Goal: Information Seeking & Learning: Learn about a topic

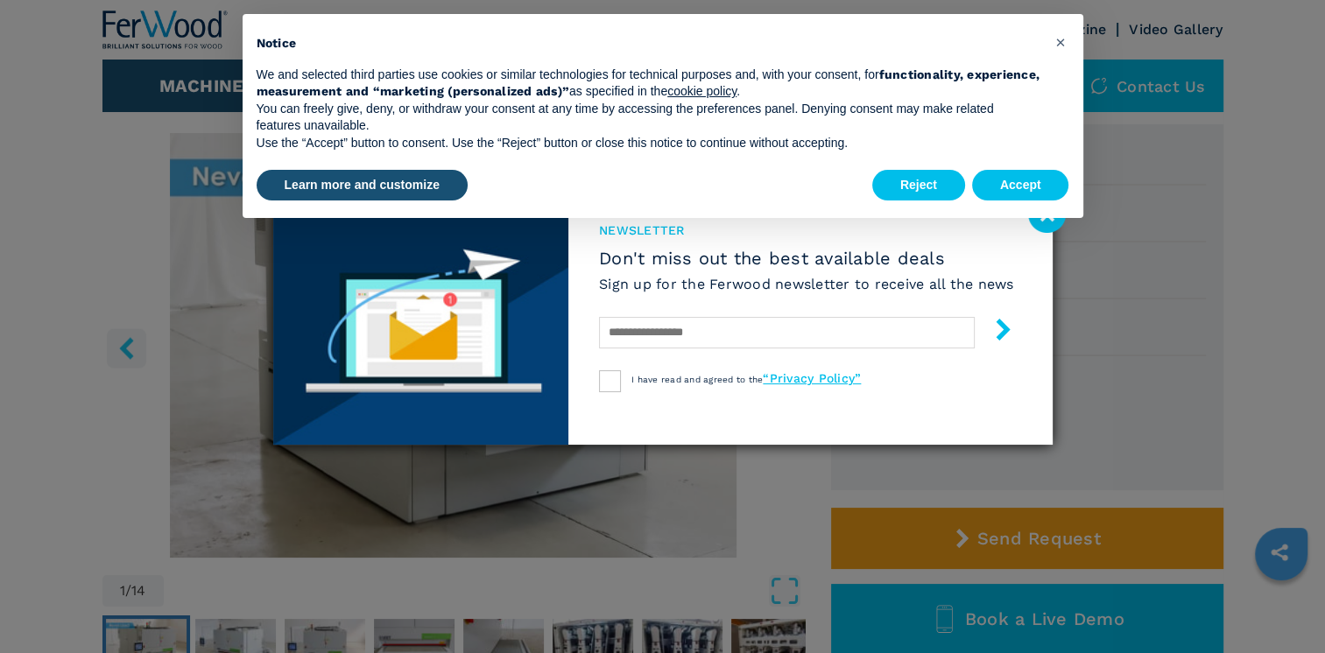
scroll to position [88, 0]
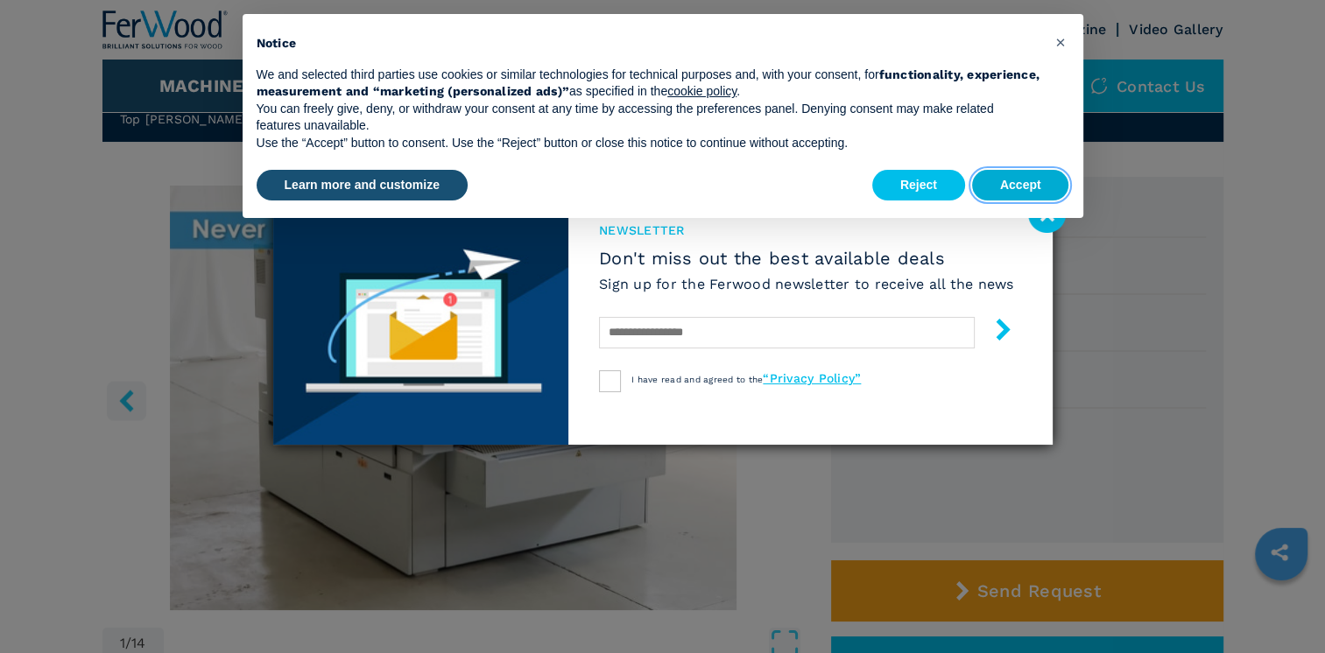
click at [559, 184] on button "Accept" at bounding box center [1020, 186] width 97 height 32
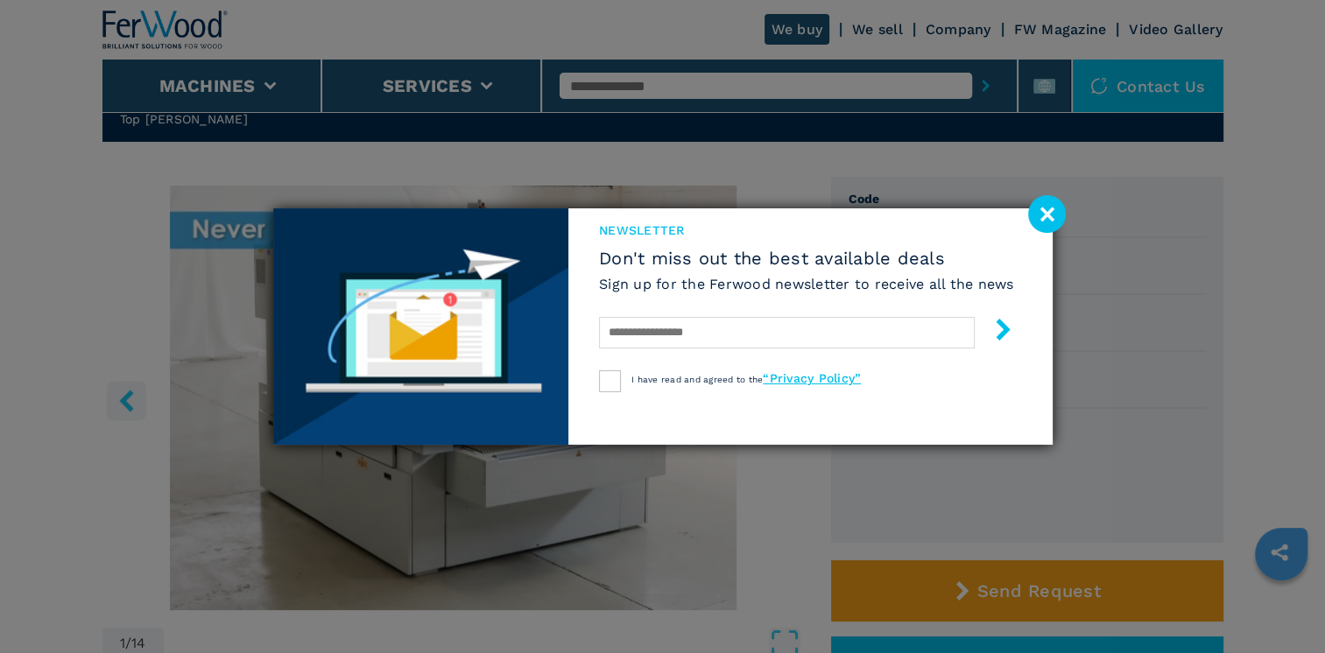
click at [559, 219] on image at bounding box center [1047, 214] width 38 height 38
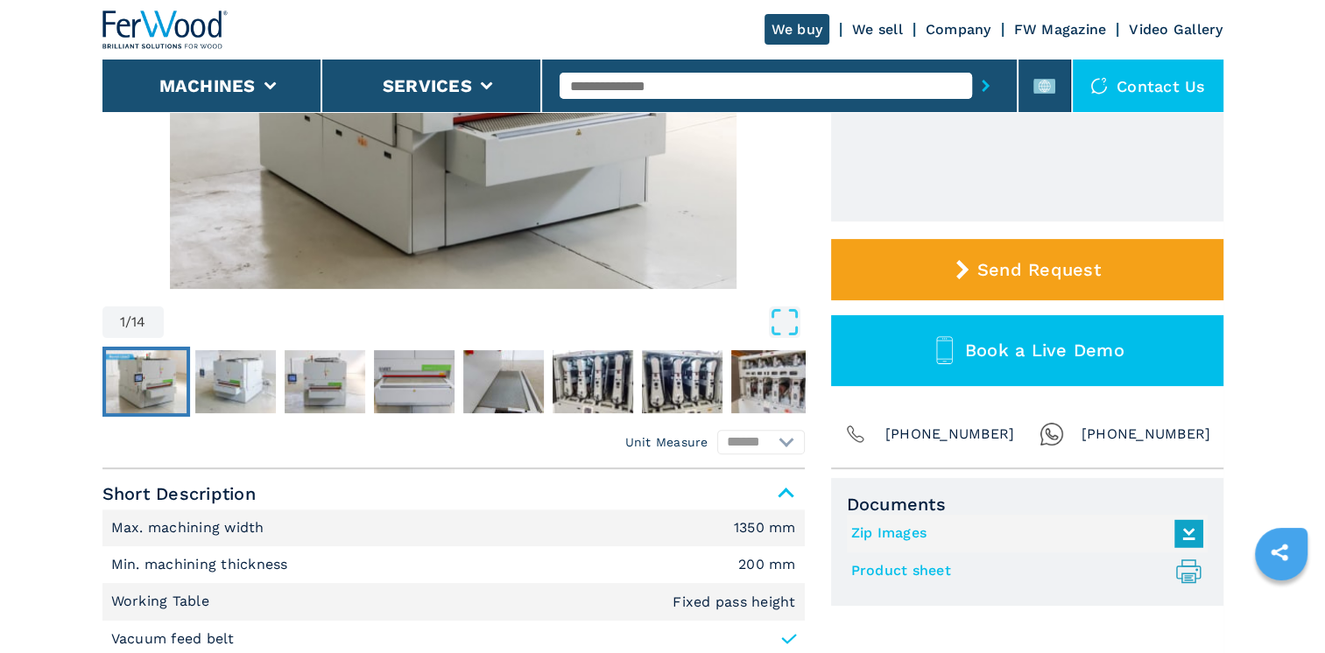
scroll to position [438, 0]
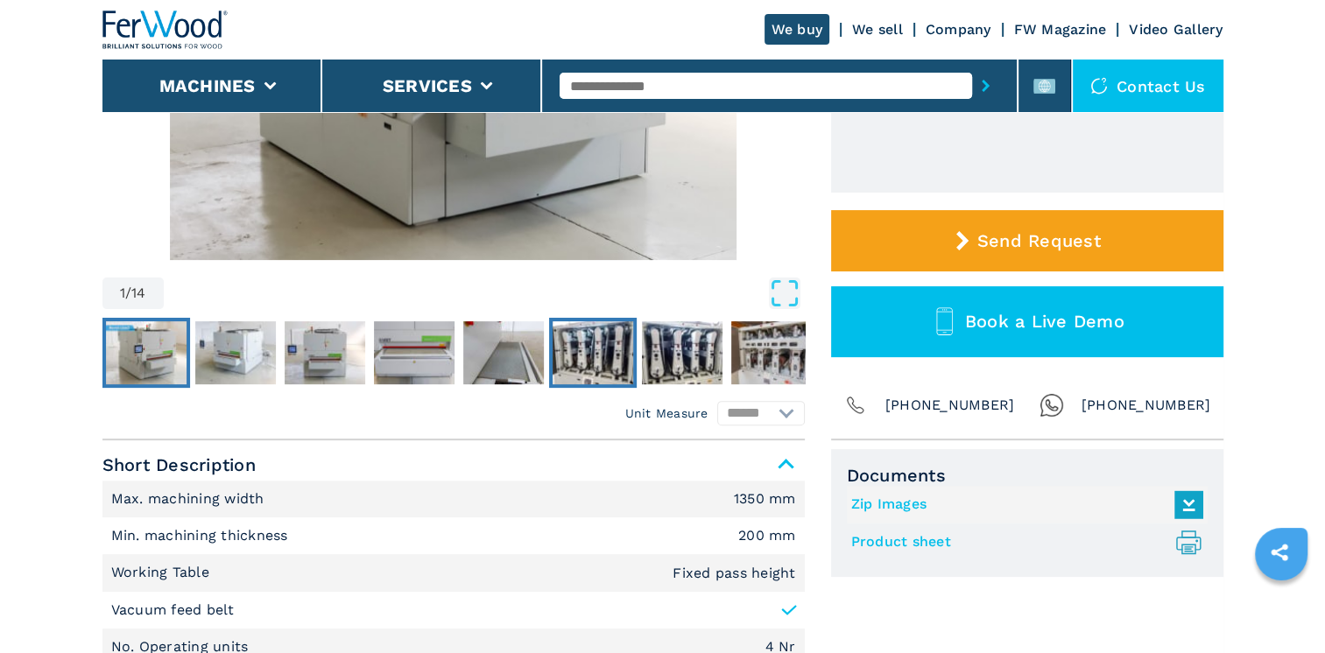
click at [559, 339] on img "Go to Slide 6" at bounding box center [593, 352] width 81 height 63
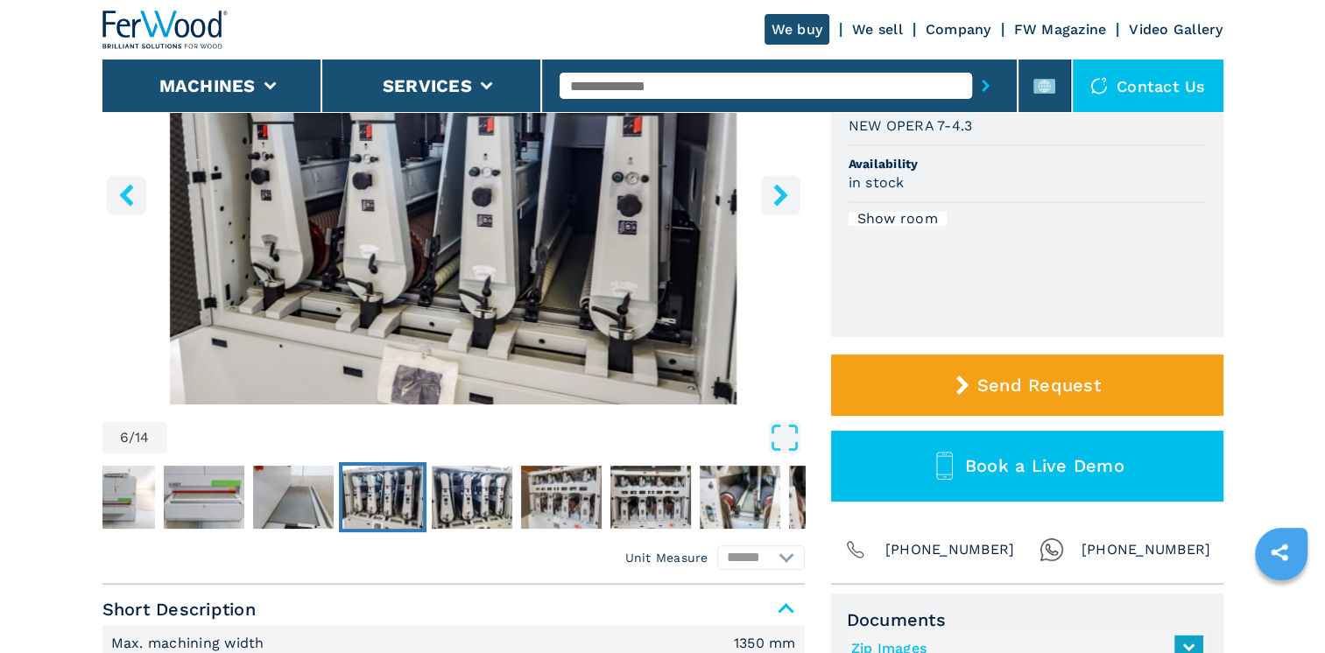
scroll to position [263, 0]
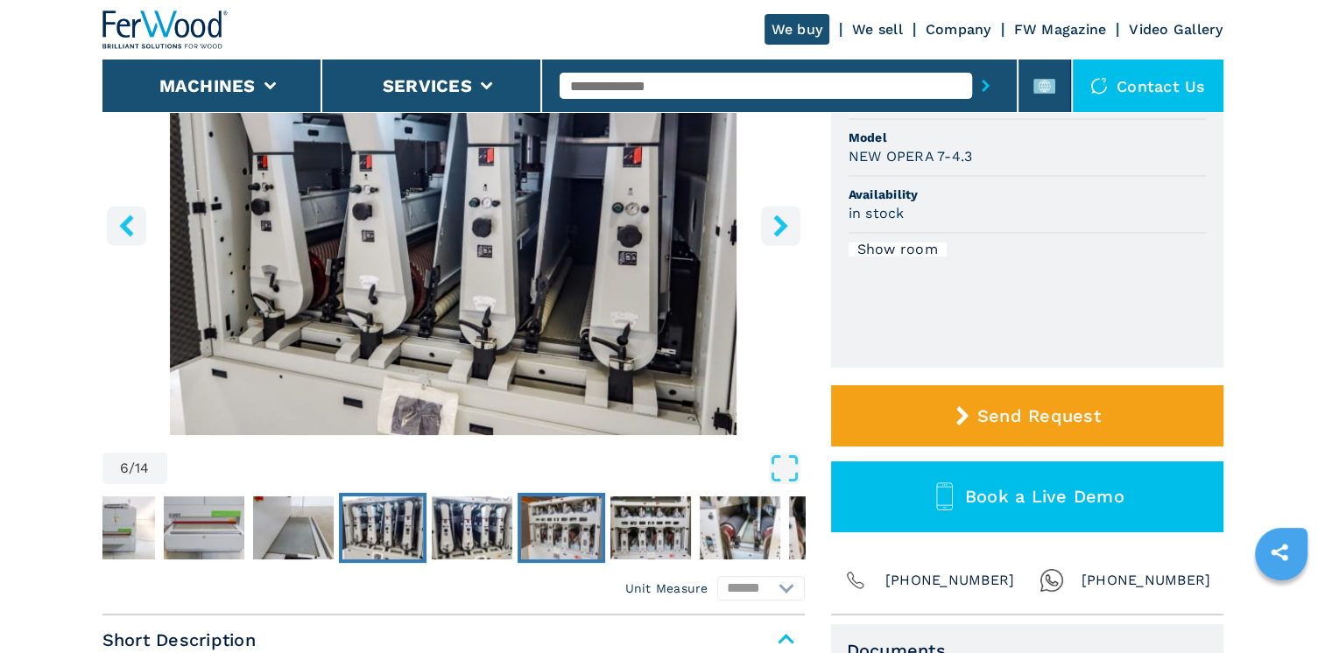
click at [559, 339] on img "Go to Slide 8" at bounding box center [561, 527] width 81 height 63
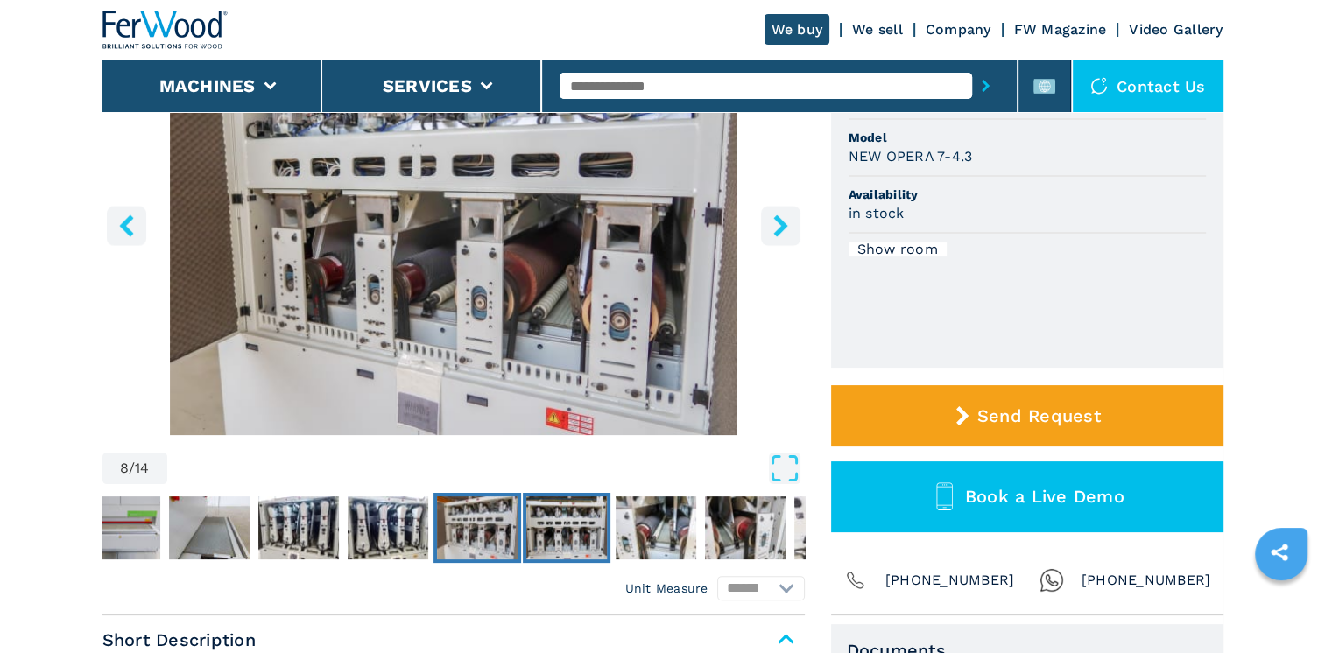
click at [559, 339] on img "Go to Slide 9" at bounding box center [566, 527] width 81 height 63
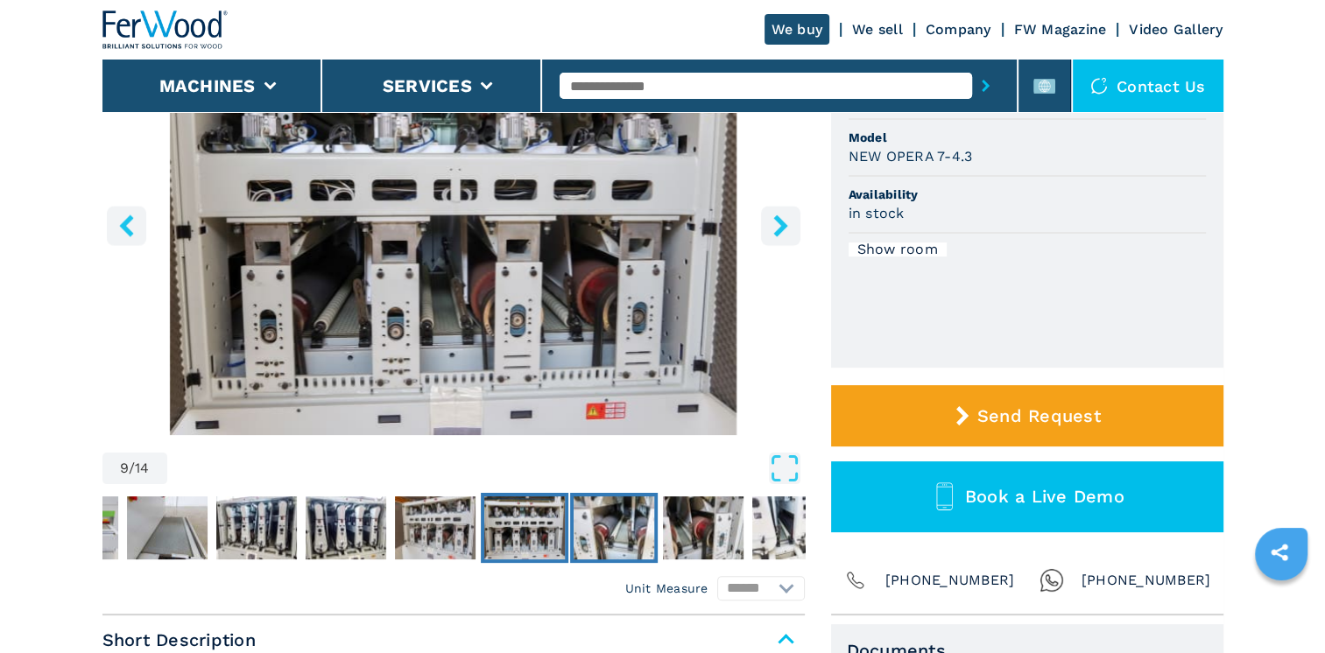
click at [559, 339] on img "Go to Slide 10" at bounding box center [614, 527] width 81 height 63
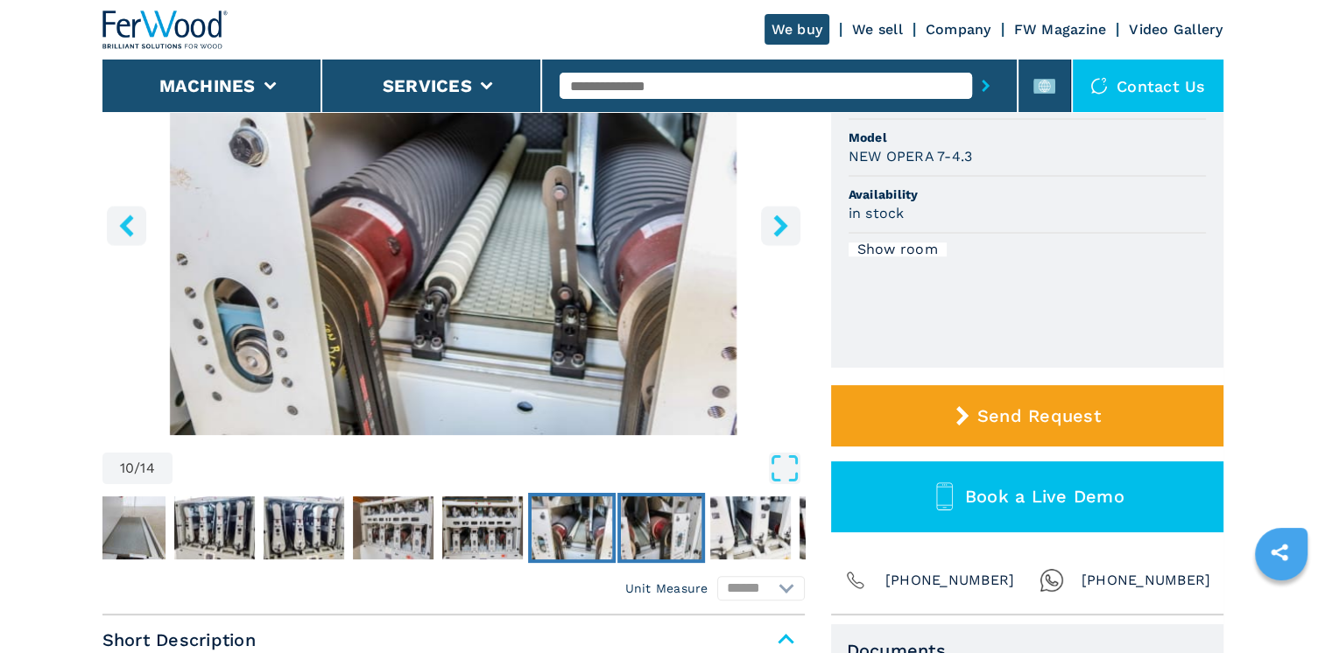
click at [559, 339] on img "Go to Slide 11" at bounding box center [661, 527] width 81 height 63
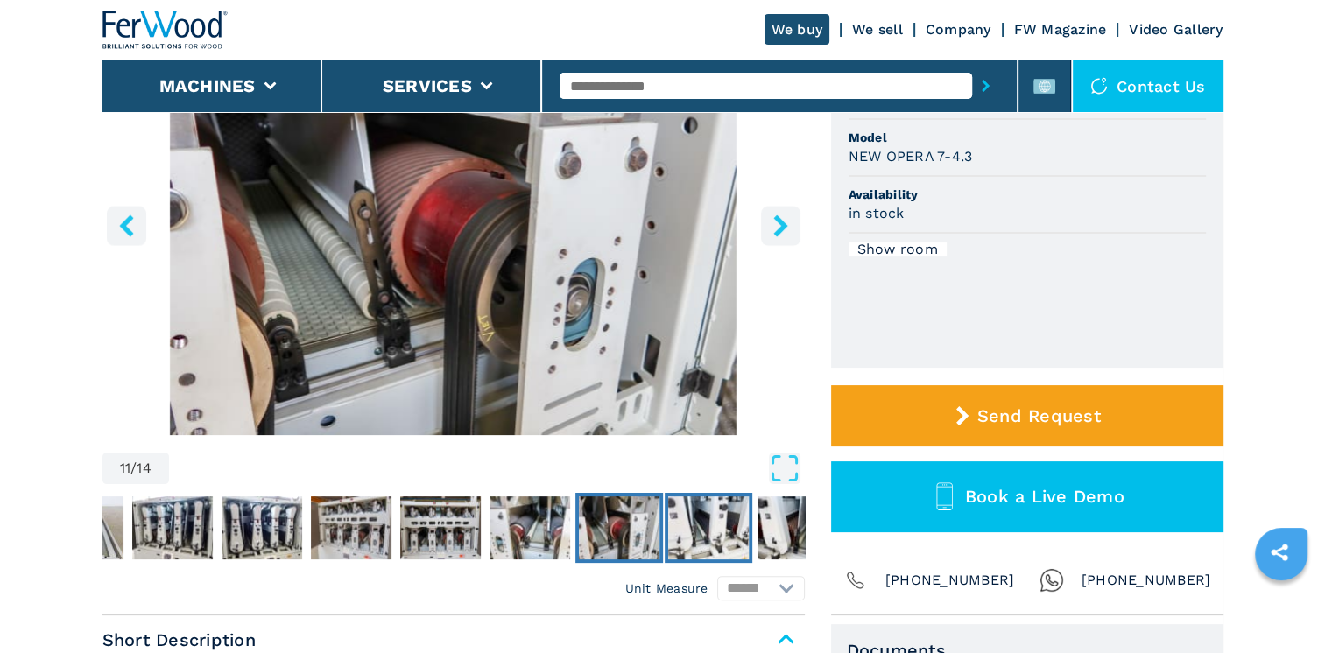
click at [559, 339] on img "Go to Slide 12" at bounding box center [708, 527] width 81 height 63
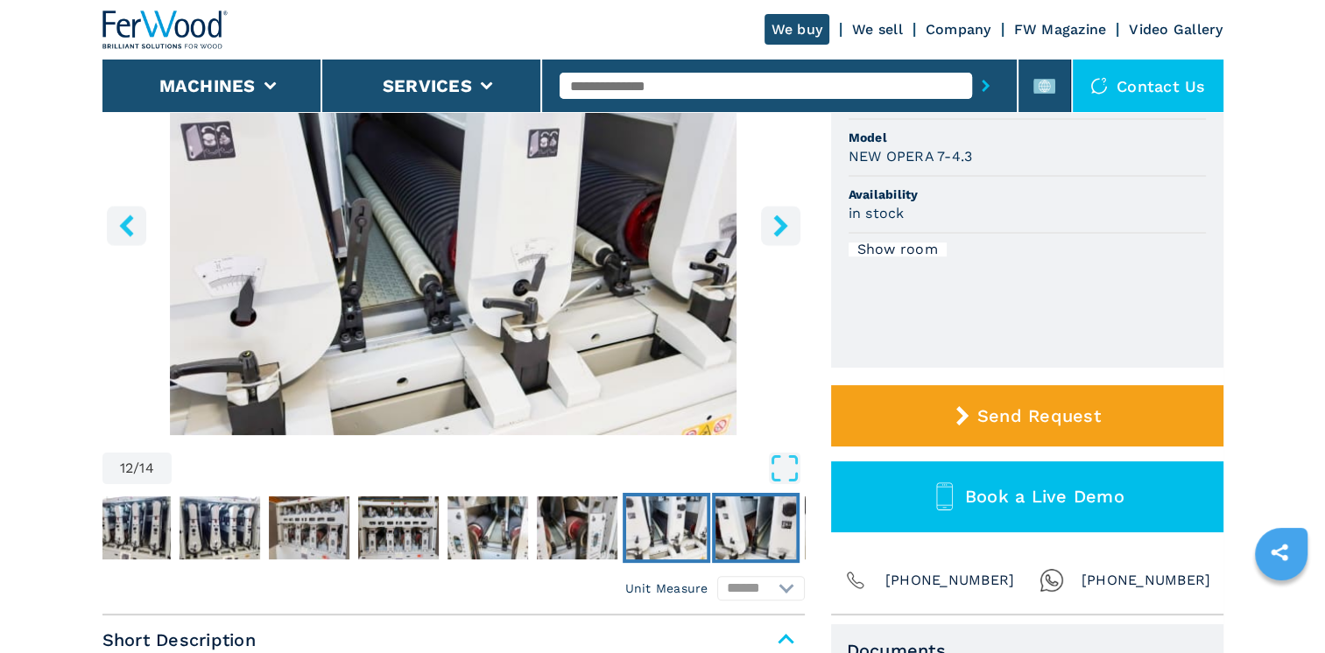
click at [559, 339] on img "Go to Slide 13" at bounding box center [755, 527] width 81 height 63
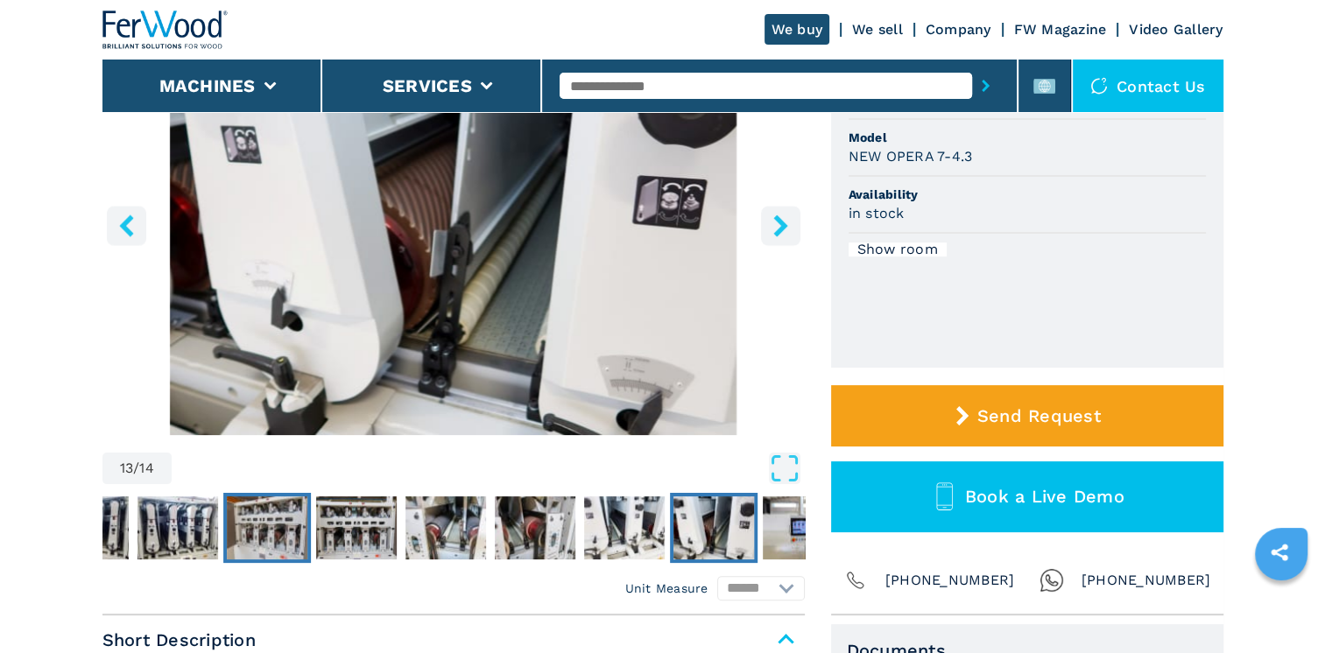
click at [271, 339] on img "Go to Slide 8" at bounding box center [267, 527] width 81 height 63
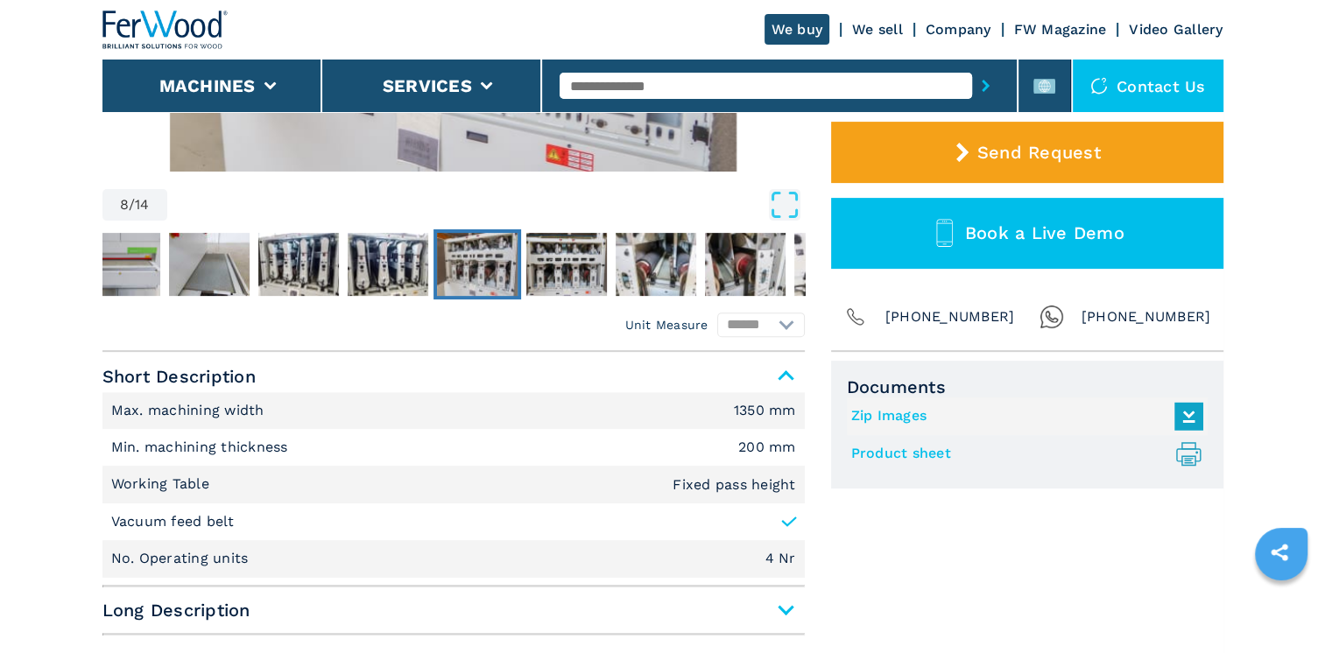
scroll to position [356, 0]
